Goal: Information Seeking & Learning: Learn about a topic

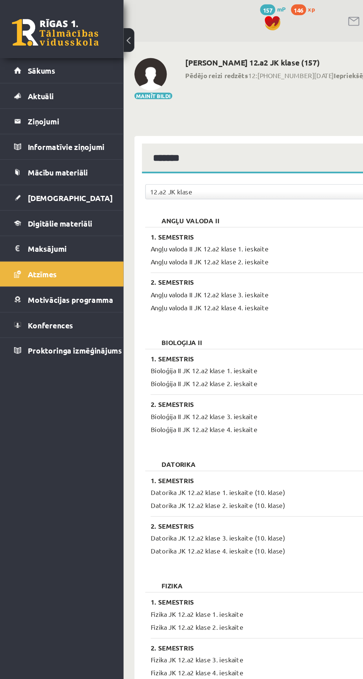
click at [42, 154] on span "Digitālie materiāli" at bounding box center [41, 152] width 44 height 7
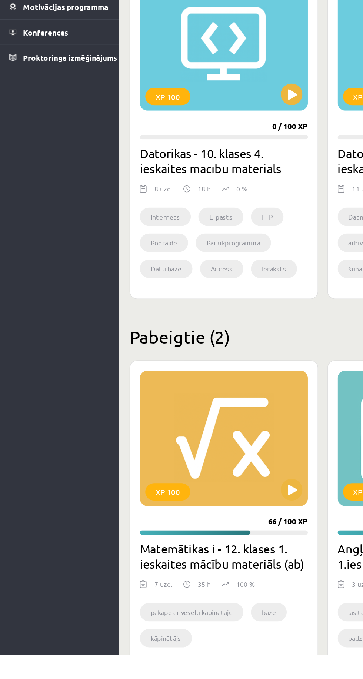
click at [176, 523] on div "XP 100" at bounding box center [156, 531] width 115 height 93
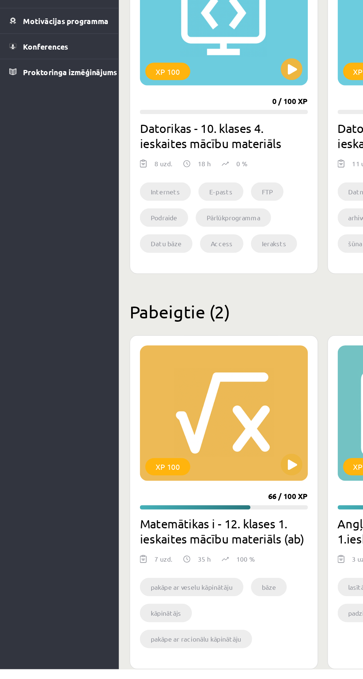
scroll to position [37, 0]
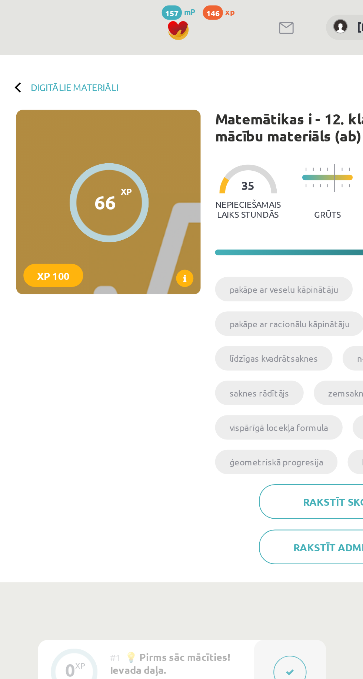
click at [190, 144] on icon at bounding box center [189, 143] width 1 height 4
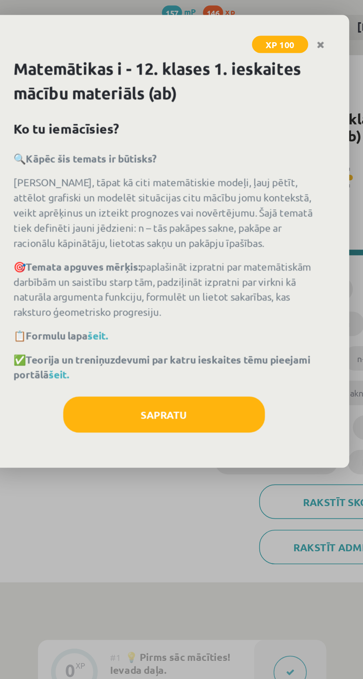
click at [124, 190] on link "šeit." at bounding box center [125, 192] width 10 height 7
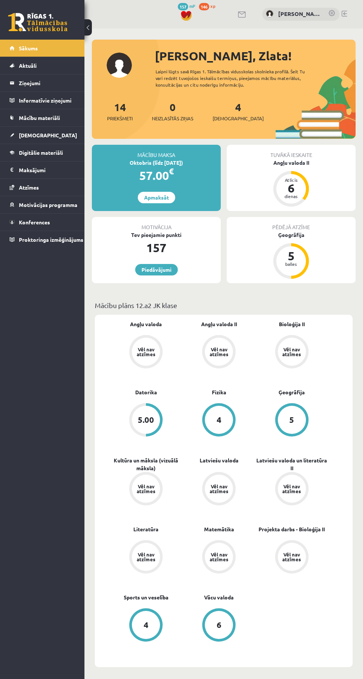
click at [51, 116] on span "Mācību materiāli" at bounding box center [39, 117] width 41 height 7
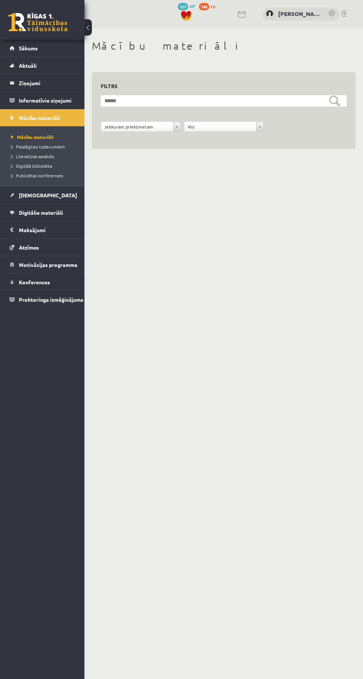
click at [58, 224] on legend "Maksājumi 0" at bounding box center [47, 229] width 56 height 17
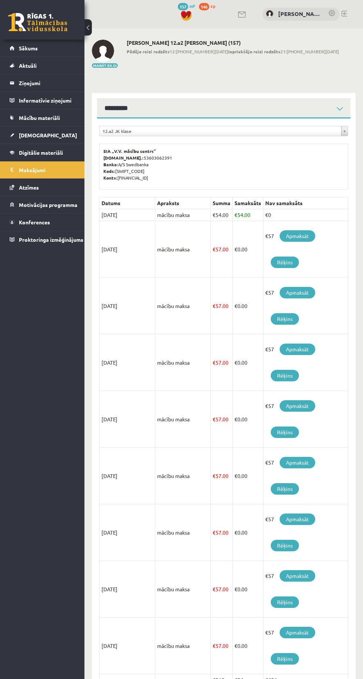
click at [54, 152] on span "Digitālie materiāli" at bounding box center [41, 152] width 44 height 7
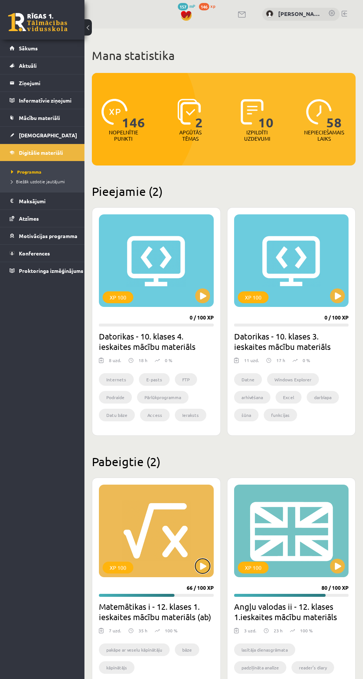
click at [197, 566] on button at bounding box center [202, 566] width 15 height 15
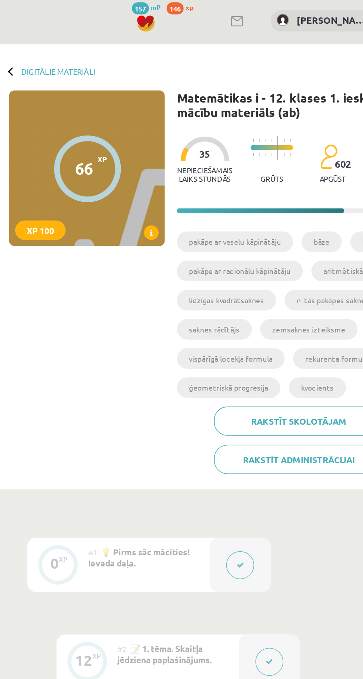
click at [189, 144] on icon at bounding box center [189, 143] width 1 height 4
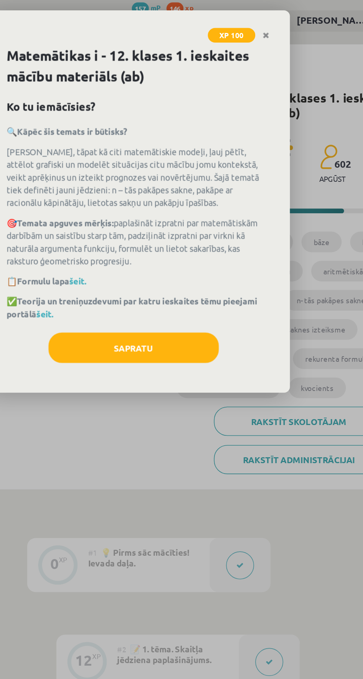
click at [144, 171] on link "šeit." at bounding box center [145, 172] width 10 height 7
click at [123, 191] on link "šeit." at bounding box center [125, 192] width 10 height 7
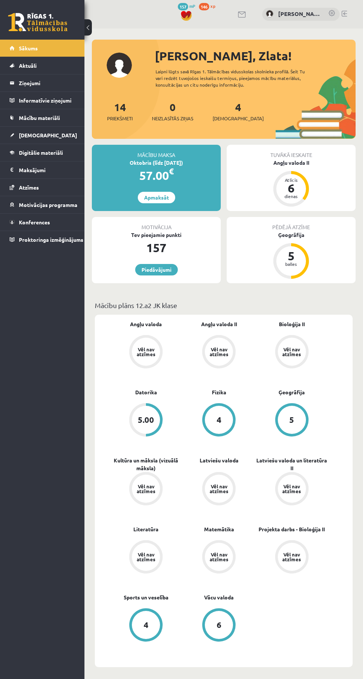
click at [60, 153] on span "Digitālie materiāli" at bounding box center [41, 152] width 44 height 7
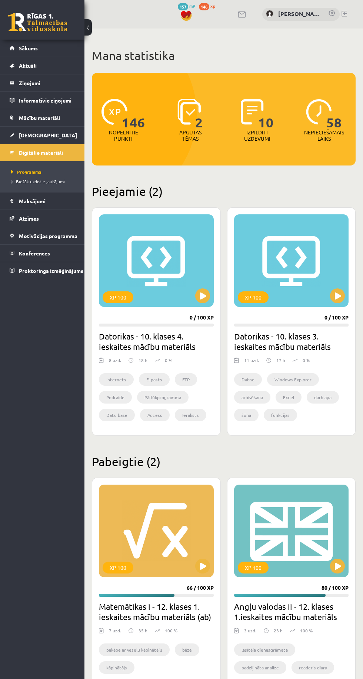
click at [166, 521] on div "XP 100" at bounding box center [156, 531] width 115 height 93
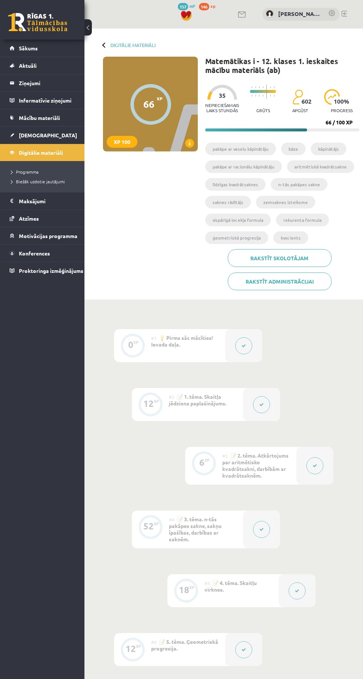
click at [190, 143] on icon at bounding box center [189, 143] width 1 height 4
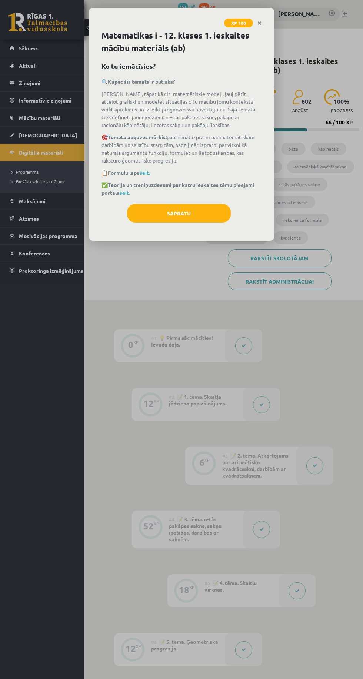
click at [125, 190] on link "šeit." at bounding box center [125, 192] width 10 height 7
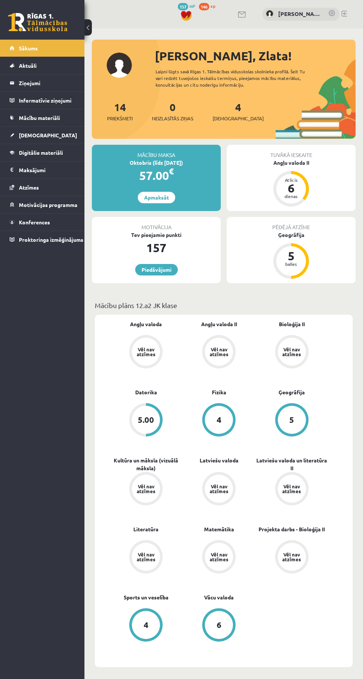
click at [26, 152] on span "Digitālie materiāli" at bounding box center [41, 152] width 44 height 7
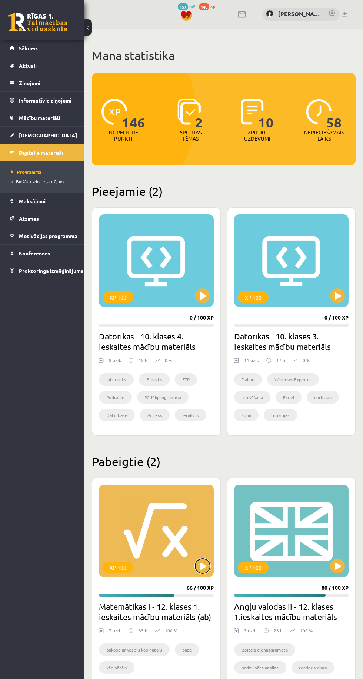
click at [196, 566] on button at bounding box center [202, 566] width 15 height 15
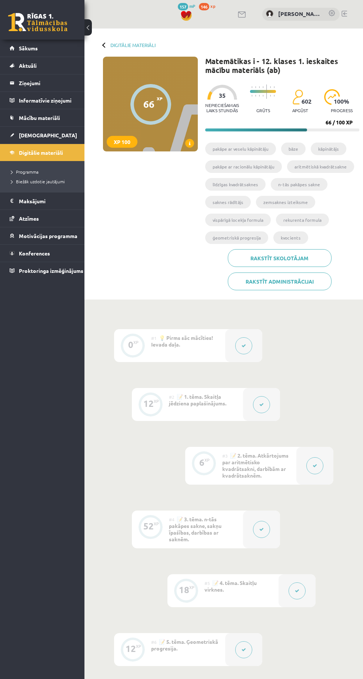
click at [151, 108] on div "66" at bounding box center [148, 104] width 11 height 11
click at [187, 144] on span at bounding box center [189, 143] width 9 height 9
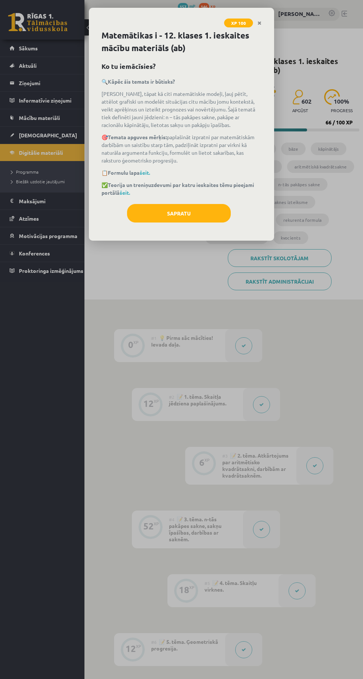
click at [122, 194] on link "šeit." at bounding box center [125, 192] width 10 height 7
